Goal: Information Seeking & Learning: Learn about a topic

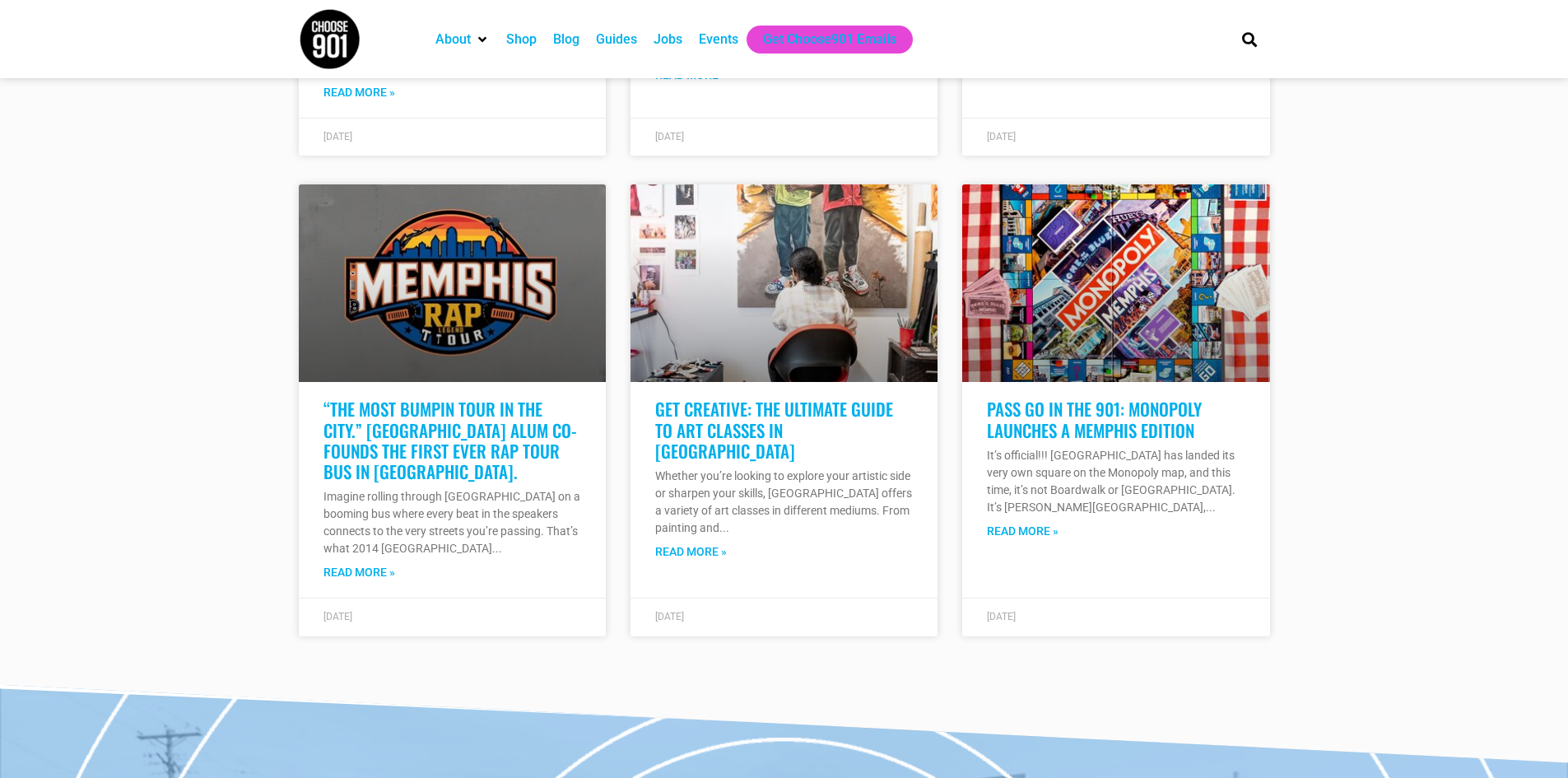
scroll to position [3734, 0]
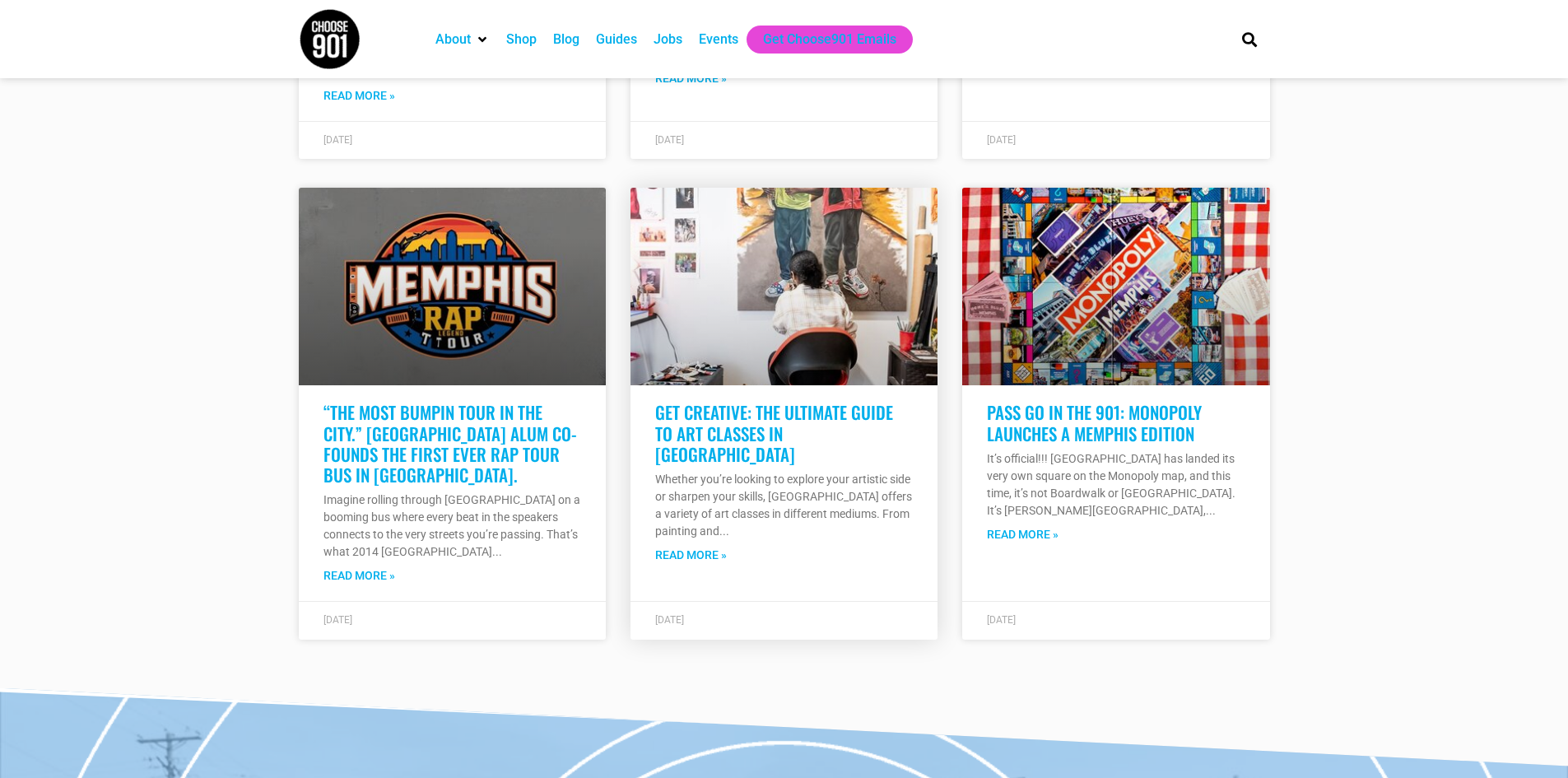
click at [695, 547] on link "Read More »" at bounding box center [691, 555] width 72 height 17
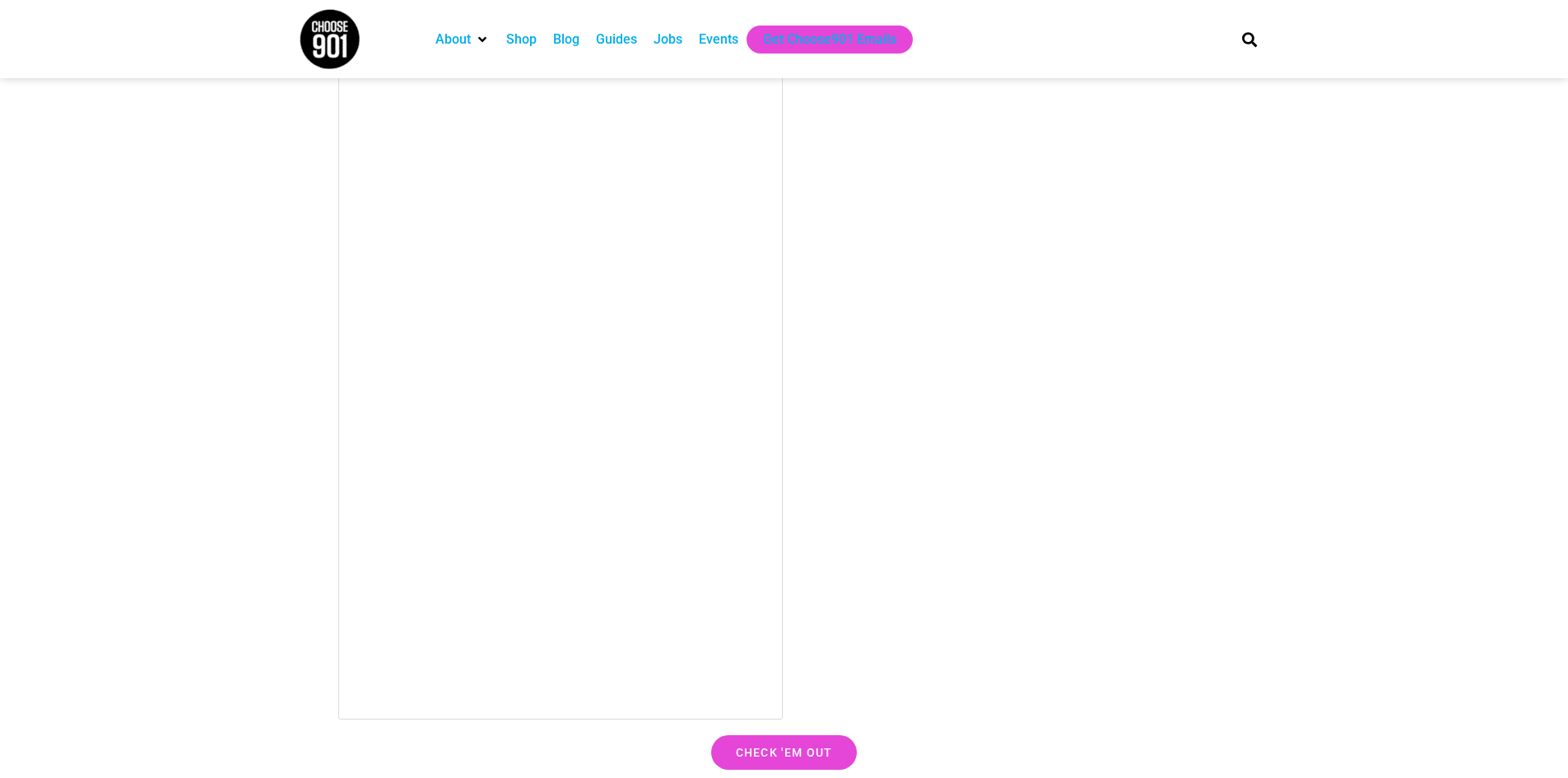
scroll to position [10324, 0]
